Goal: Task Accomplishment & Management: Manage account settings

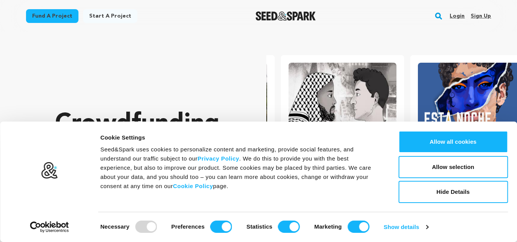
scroll to position [0, 135]
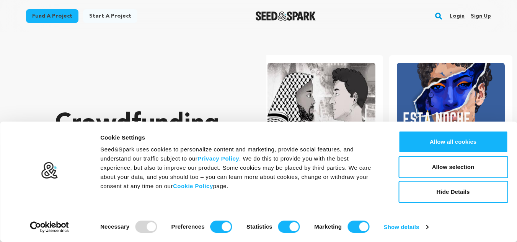
click at [476, 12] on link "Sign up" at bounding box center [481, 16] width 20 height 12
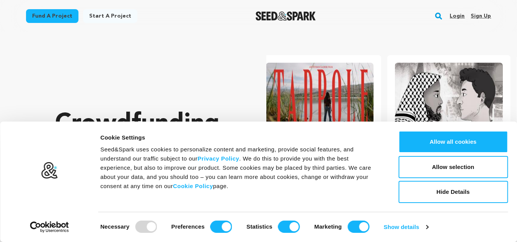
scroll to position [0, 0]
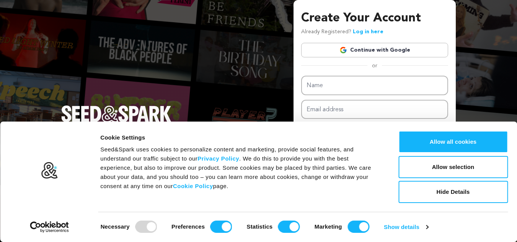
click at [352, 56] on link "Continue with Google" at bounding box center [374, 50] width 147 height 15
click at [353, 46] on link "Continue with Google" at bounding box center [374, 50] width 147 height 15
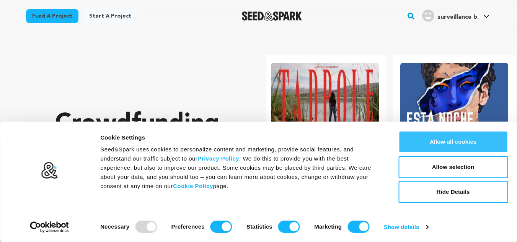
scroll to position [0, 135]
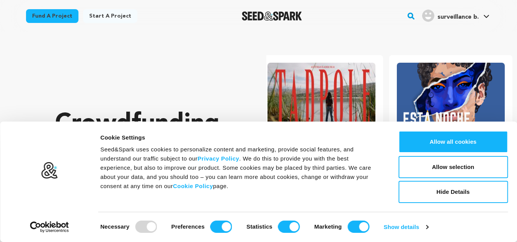
click at [515, 176] on div "Consent Details [#IABV2SETTINGS#] About Cookie Settings Seed&Spark uses cookies…" at bounding box center [258, 182] width 517 height 121
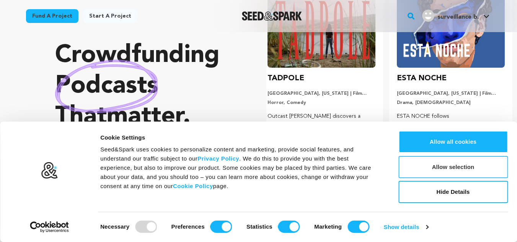
scroll to position [77, 0]
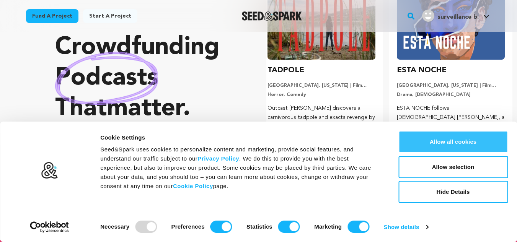
click at [447, 142] on button "Allow all cookies" at bounding box center [452, 142] width 109 height 22
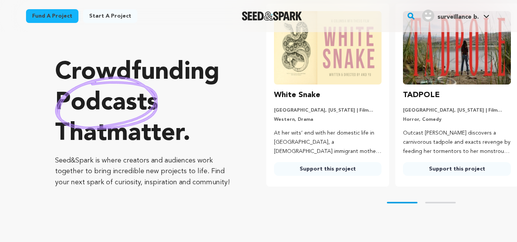
scroll to position [38, 0]
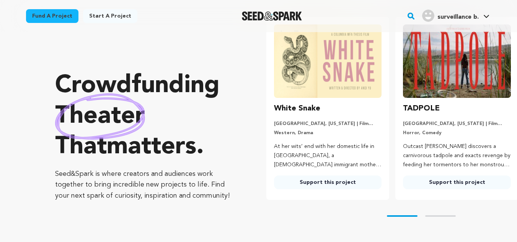
click at [443, 16] on span "surveillance b." at bounding box center [457, 17] width 41 height 6
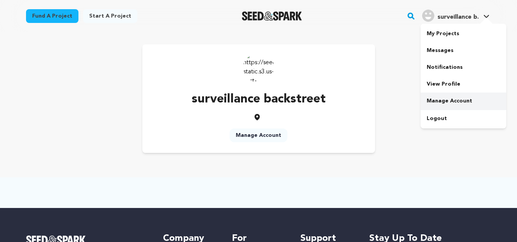
click at [444, 97] on link "Manage Account" at bounding box center [464, 101] width 86 height 17
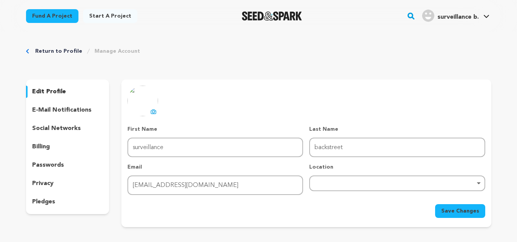
click at [386, 184] on div "Remove item" at bounding box center [397, 183] width 168 height 3
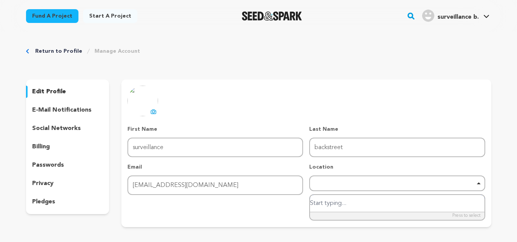
click at [375, 199] on input "search" at bounding box center [397, 203] width 174 height 17
click at [480, 199] on input "search" at bounding box center [397, 203] width 174 height 17
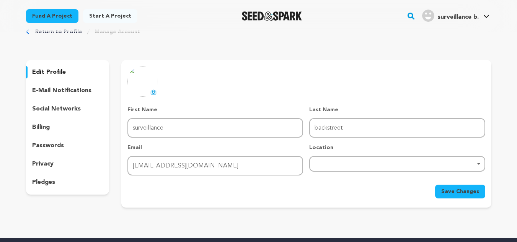
scroll to position [38, 0]
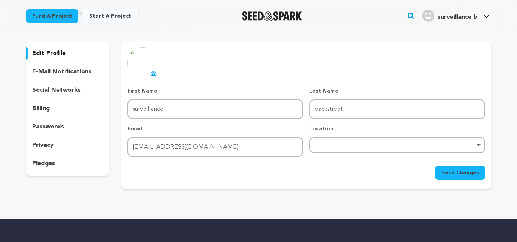
click at [418, 146] on div "Remove item" at bounding box center [397, 145] width 168 height 3
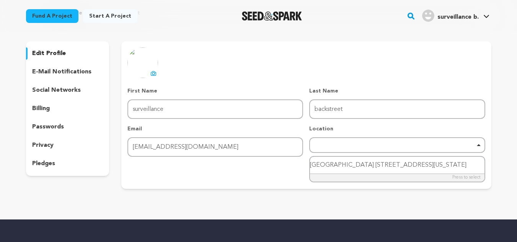
drag, startPoint x: 429, startPoint y: 165, endPoint x: 300, endPoint y: 167, distance: 129.0
click at [300, 167] on form "First Name First Name surveillance Last Name Last Name backstreet Email Email s…" at bounding box center [305, 133] width 357 height 93
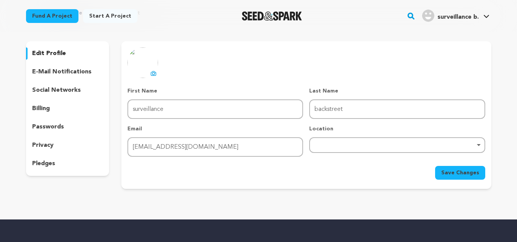
click at [364, 149] on div "Remove item" at bounding box center [397, 145] width 176 height 16
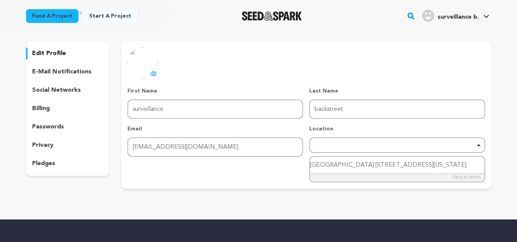
type input "Drive Salt Lake City, Utah 84115"
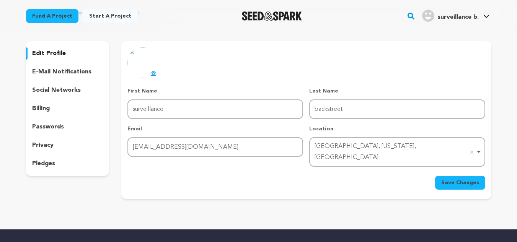
click at [475, 179] on span "Save Changes" at bounding box center [460, 183] width 38 height 8
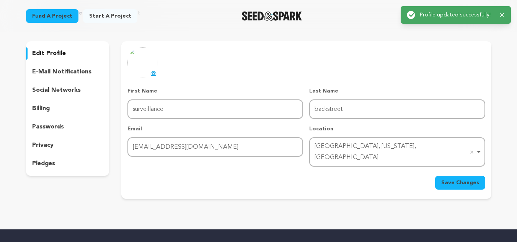
click at [153, 72] on icon at bounding box center [153, 73] width 5 height 4
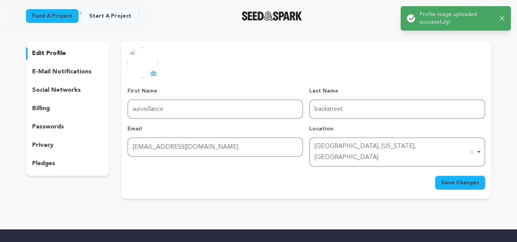
click at [502, 177] on div "Return to Profile Manage Account edit profile e-mail notifications social netwo…" at bounding box center [259, 105] width 490 height 223
click at [474, 178] on button "Save Changes" at bounding box center [460, 183] width 50 height 14
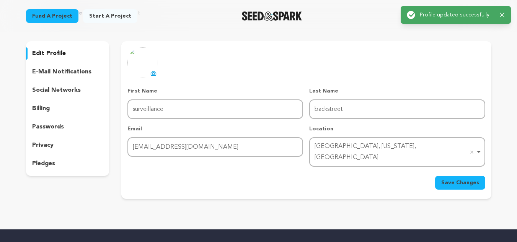
click at [60, 91] on p "social networks" at bounding box center [56, 90] width 49 height 9
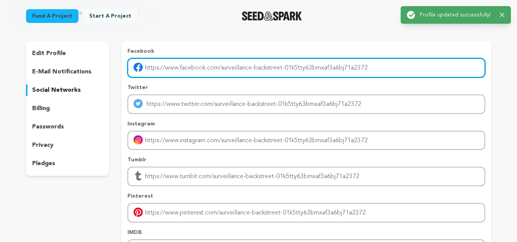
click at [208, 74] on input "Enter facebook profile link" at bounding box center [305, 68] width 357 height 20
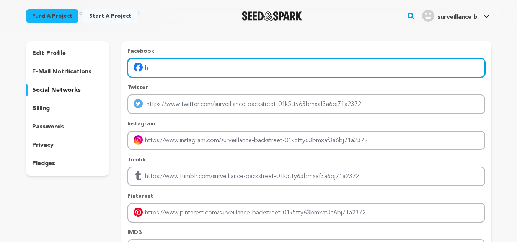
type input "https://www.facebook.com/Backstreetsecure/"
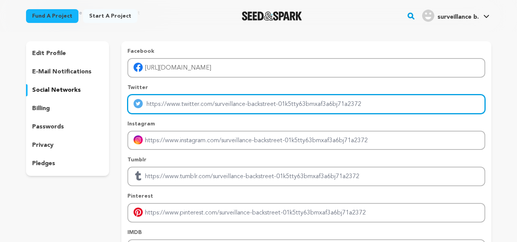
click at [227, 103] on input "Enter twitter profile link" at bounding box center [305, 105] width 357 height 20
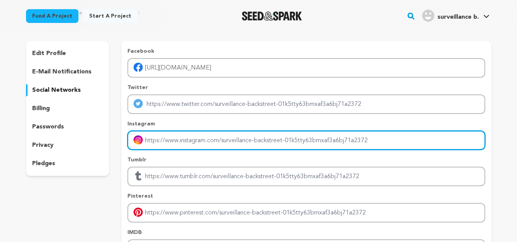
click at [224, 135] on input "Enter instagram handle link" at bounding box center [305, 141] width 357 height 20
type input "h"
click at [238, 146] on input "Enter instagram handle link" at bounding box center [305, 141] width 357 height 20
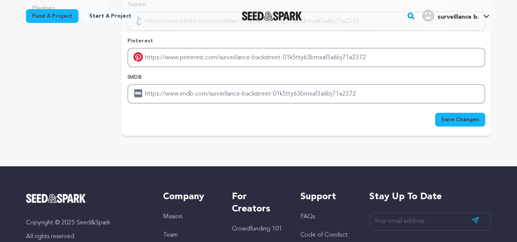
scroll to position [191, 0]
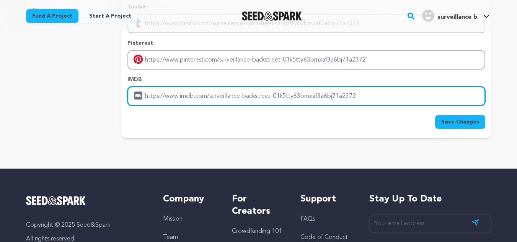
click at [264, 89] on input "Enter IMDB profile link" at bounding box center [305, 96] width 357 height 20
click at [361, 97] on input "Enter IMDB profile link" at bounding box center [305, 96] width 357 height 20
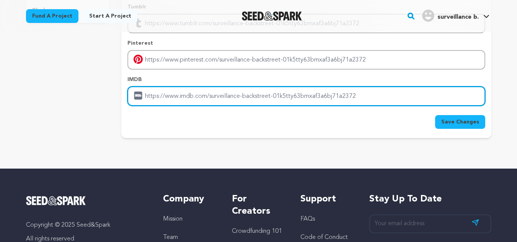
type input "https://www.backstreet-surveillance.com/"
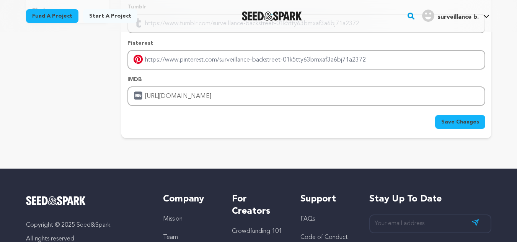
click at [453, 117] on button "Save Changes" at bounding box center [460, 122] width 50 height 14
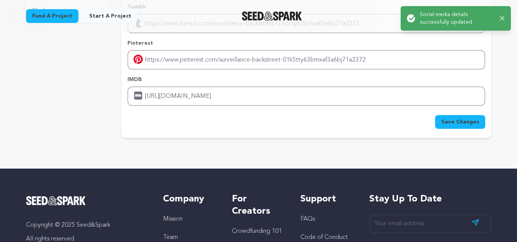
click at [471, 18] on p "Social media details successfully updated" at bounding box center [457, 18] width 74 height 15
drag, startPoint x: 500, startPoint y: 18, endPoint x: 495, endPoint y: 19, distance: 4.7
click at [500, 18] on icon "button" at bounding box center [502, 18] width 5 height 5
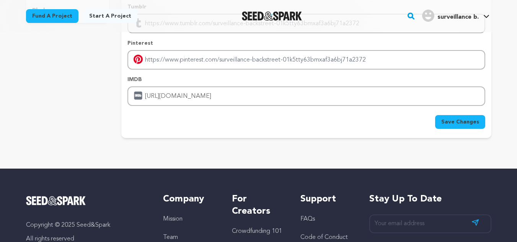
click at [473, 18] on main "Success: Info: Warning: Error: Social media details successfully updated Close …" at bounding box center [258, 90] width 517 height 563
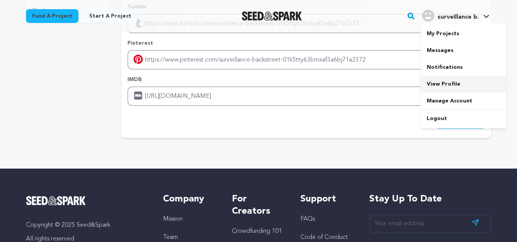
click at [443, 82] on link "View Profile" at bounding box center [464, 84] width 86 height 17
